Goal: Task Accomplishment & Management: Use online tool/utility

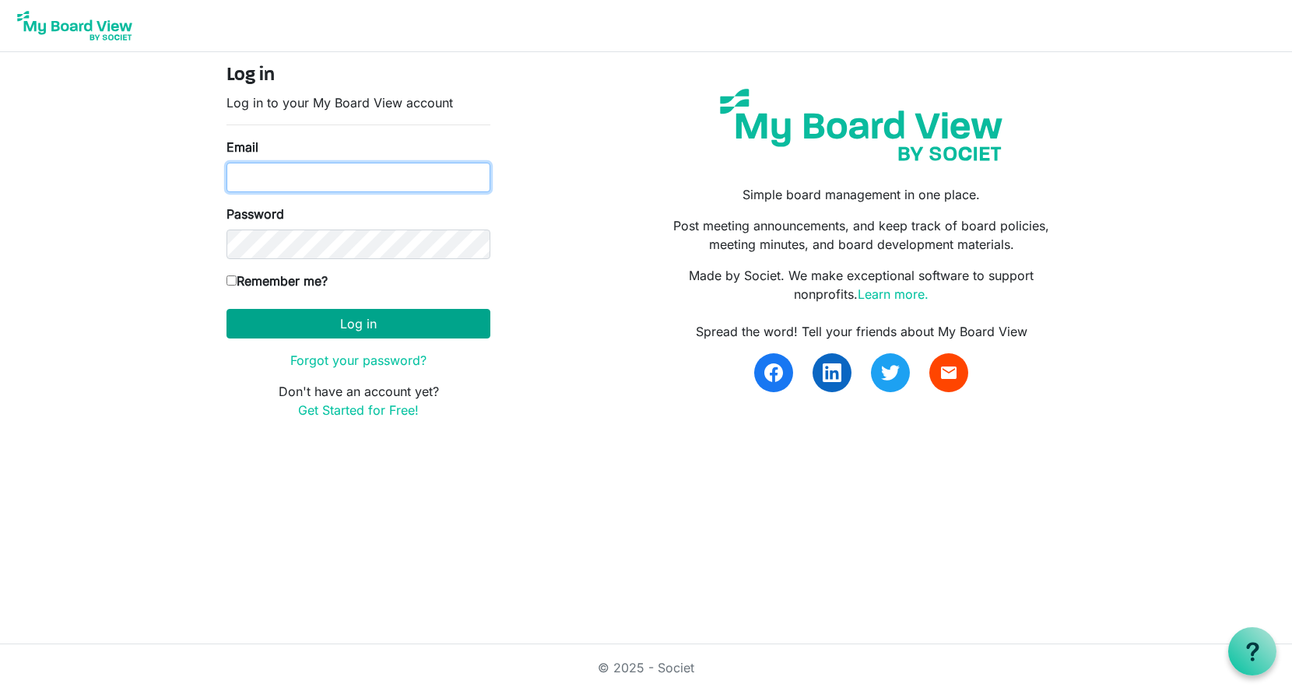
type input "georgia@arc-ad.org"
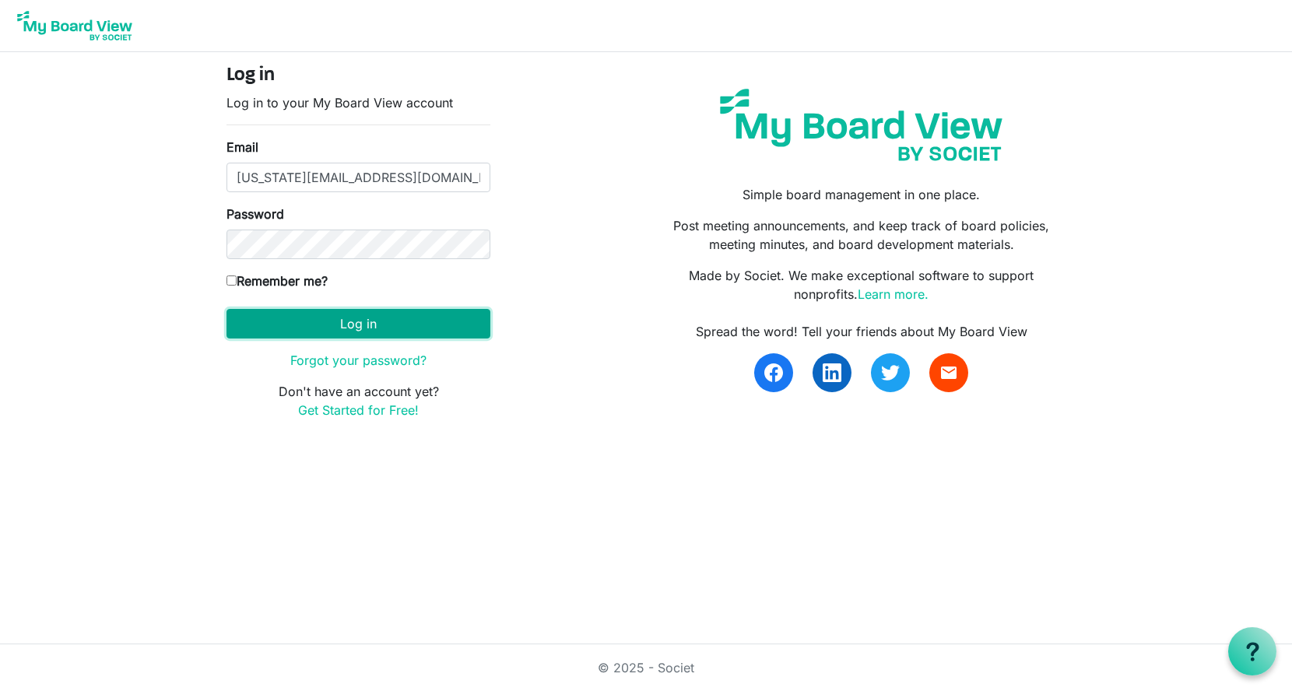
click at [387, 317] on button "Log in" at bounding box center [358, 324] width 264 height 30
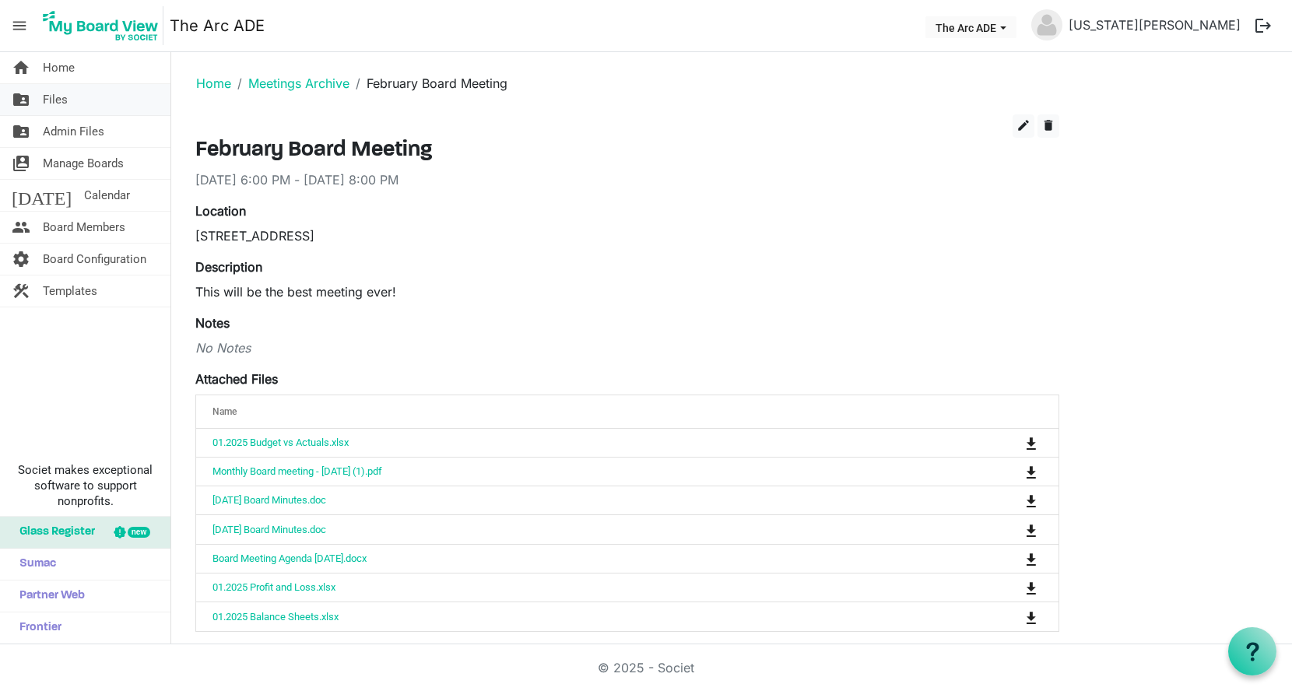
click at [70, 102] on link "folder_shared Files" at bounding box center [85, 99] width 170 height 31
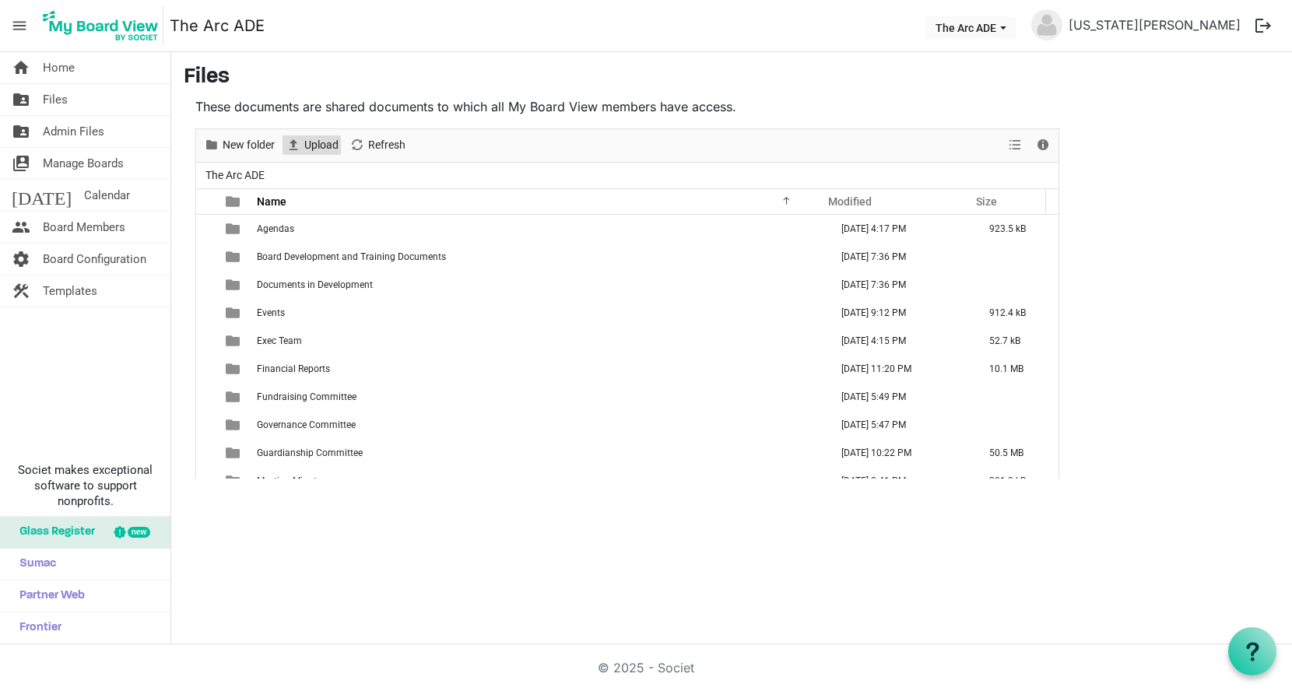
click at [307, 135] on span "Upload" at bounding box center [321, 144] width 37 height 19
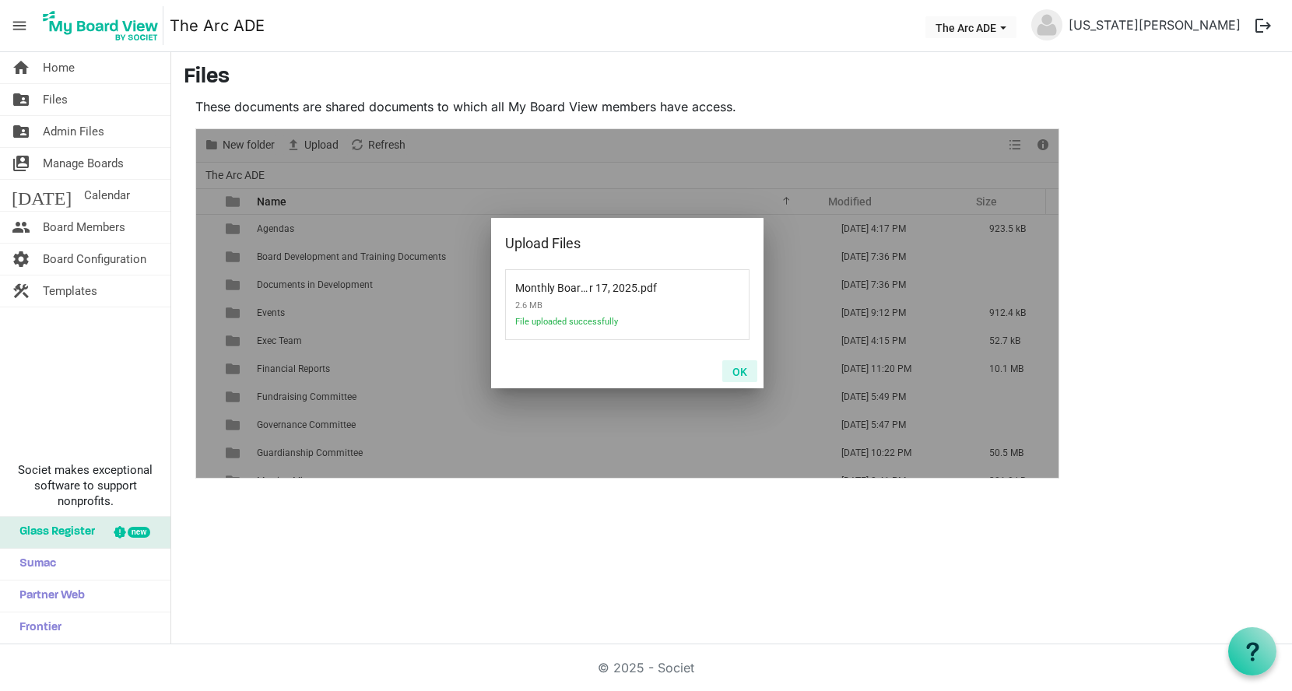
click at [742, 369] on button "OK" at bounding box center [739, 371] width 35 height 22
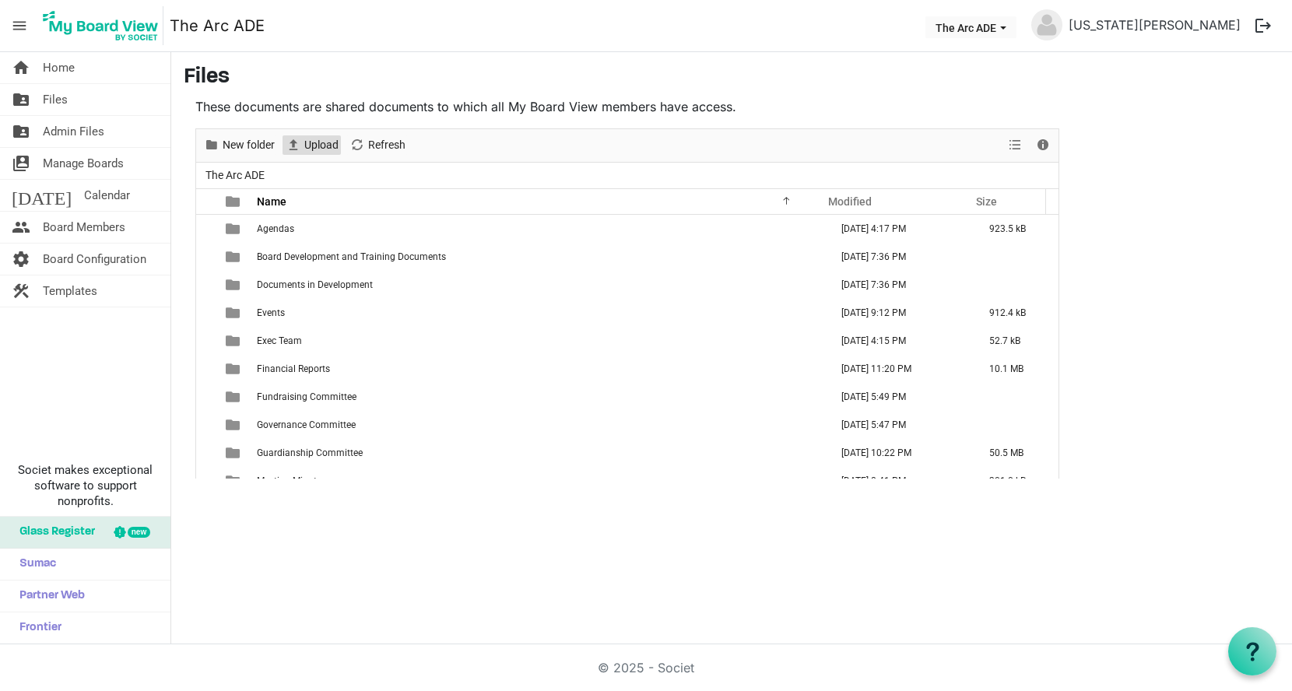
click at [299, 141] on span "Upload" at bounding box center [293, 144] width 19 height 19
click at [306, 132] on div "Upload" at bounding box center [312, 145] width 64 height 33
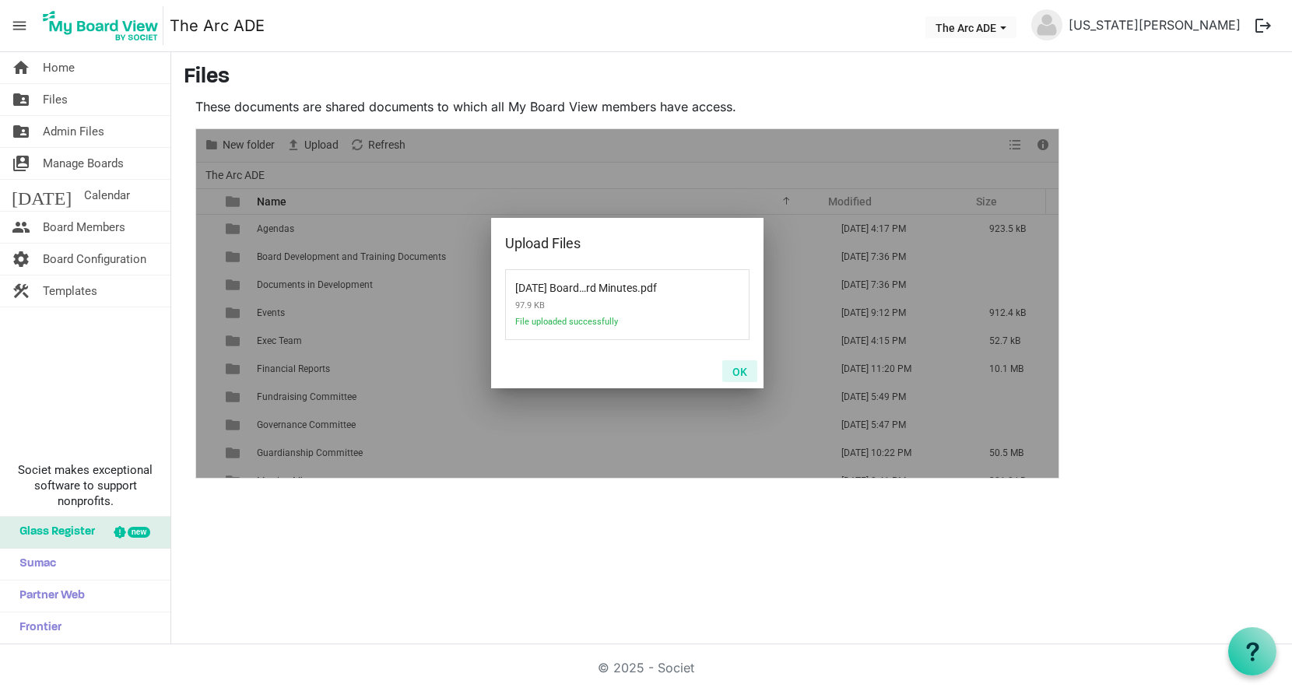
click at [740, 366] on button "OK" at bounding box center [739, 371] width 35 height 22
